Goal: Task Accomplishment & Management: Manage account settings

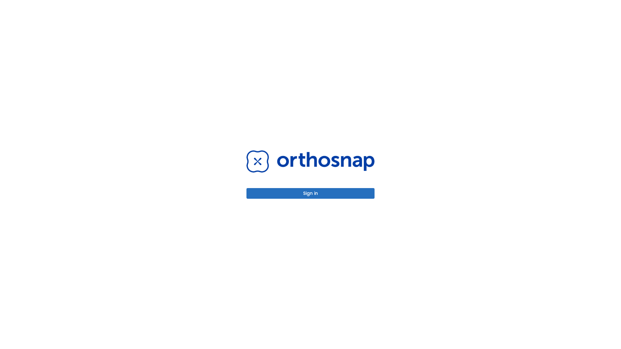
click at [311, 193] on button "Sign in" at bounding box center [310, 193] width 128 height 11
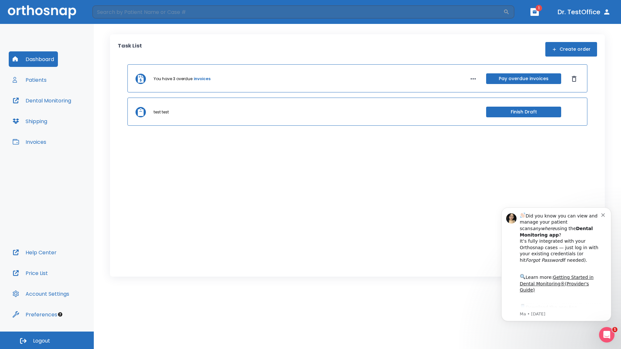
click at [47, 341] on span "Logout" at bounding box center [41, 341] width 17 height 7
